Goal: Navigation & Orientation: Find specific page/section

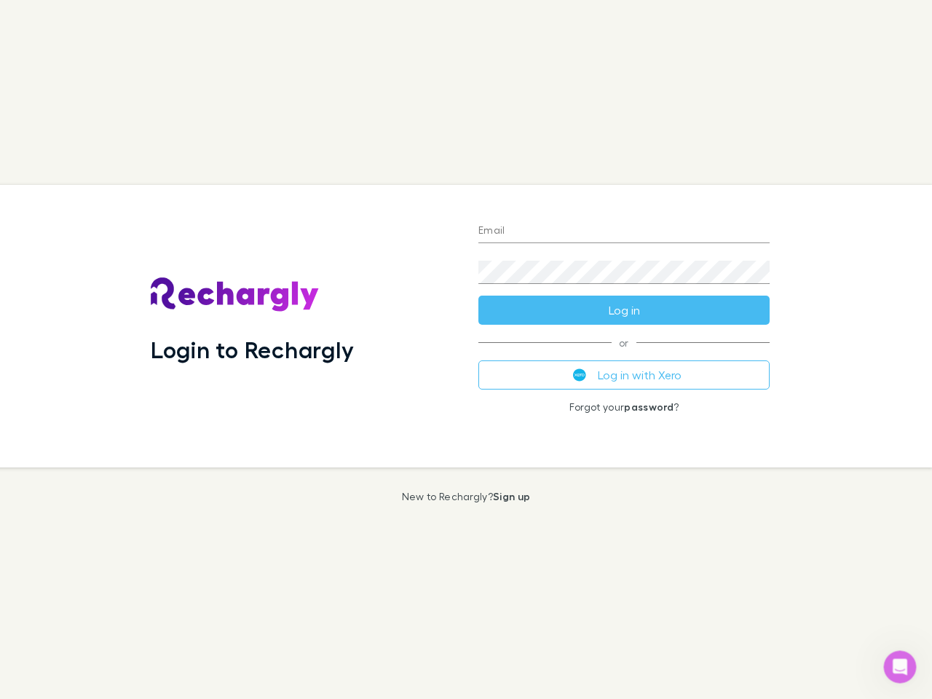
click at [466, 349] on div "Login to Rechargly" at bounding box center [302, 326] width 327 height 282
click at [624, 231] on input "Email" at bounding box center [623, 231] width 291 height 23
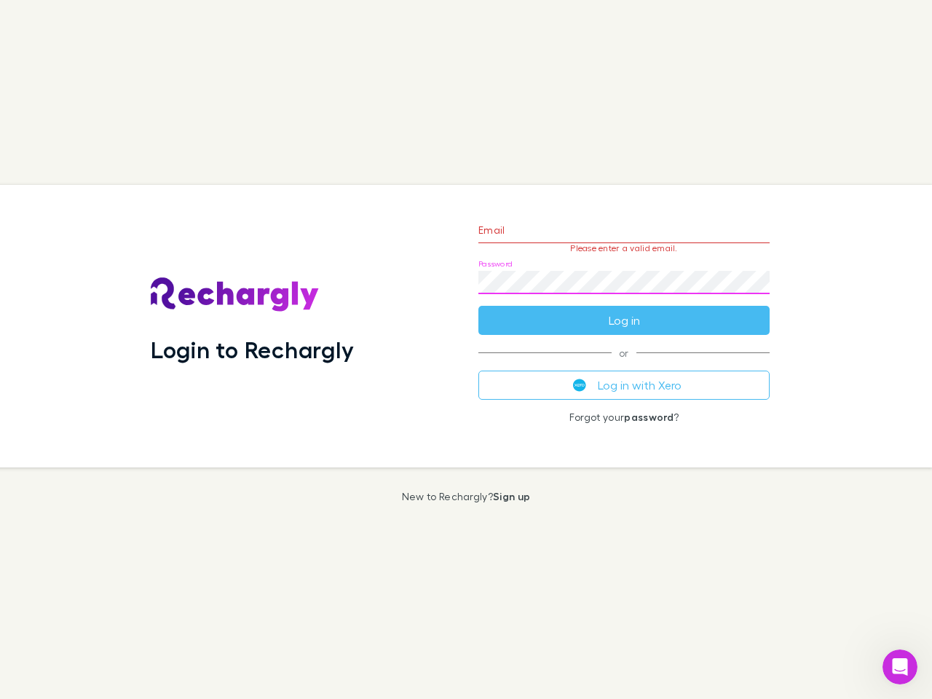
click at [624, 310] on form "Email Please enter a valid email. Password Log in" at bounding box center [623, 271] width 291 height 127
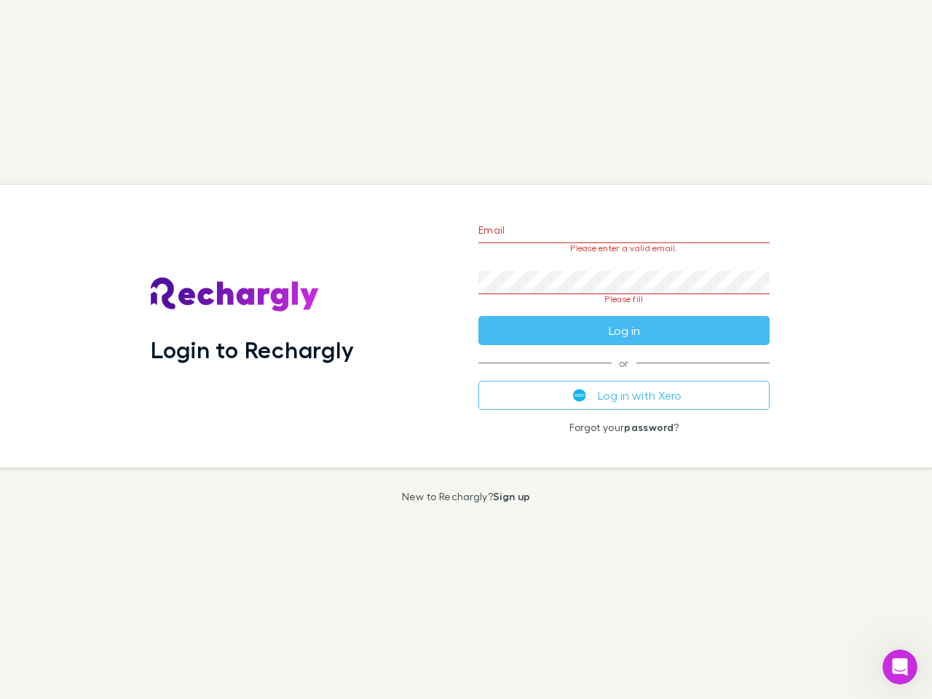
click at [624, 375] on div "Email Please enter a valid email. Password Please fill Log in or Log in with Xe…" at bounding box center [623, 326] width 314 height 282
click at [899, 667] on icon "Open Intercom Messenger" at bounding box center [900, 667] width 24 height 24
